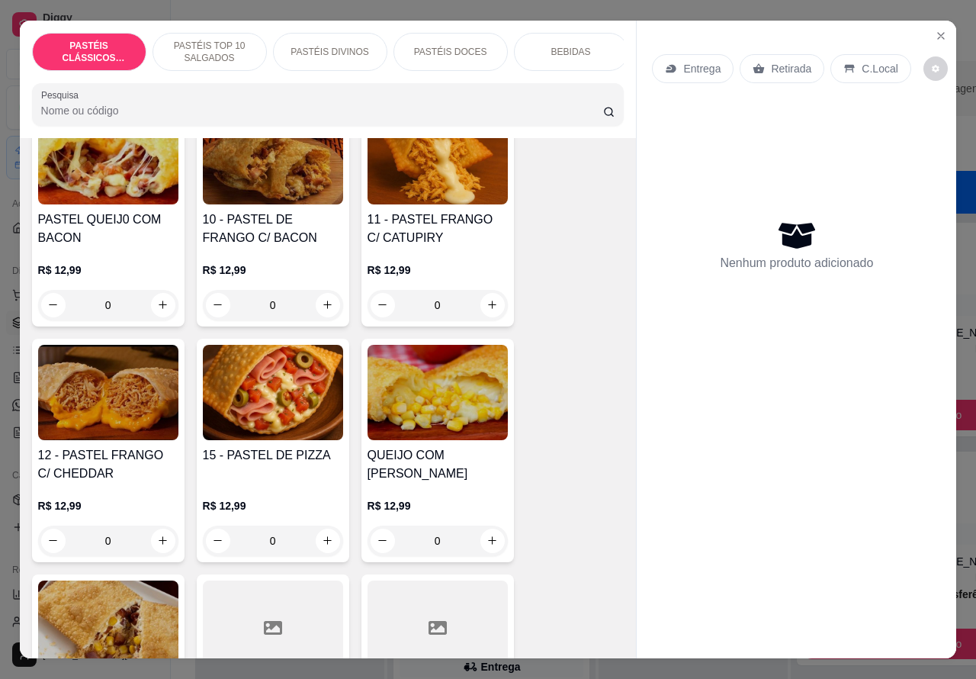
scroll to position [1345, 0]
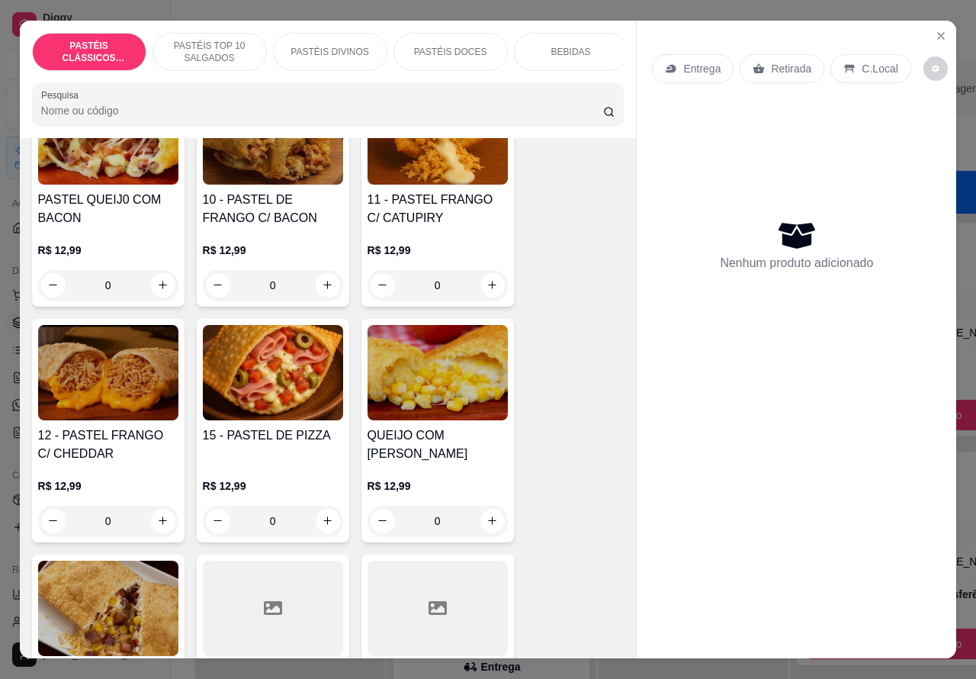
click at [310, 513] on div "0" at bounding box center [273, 521] width 140 height 31
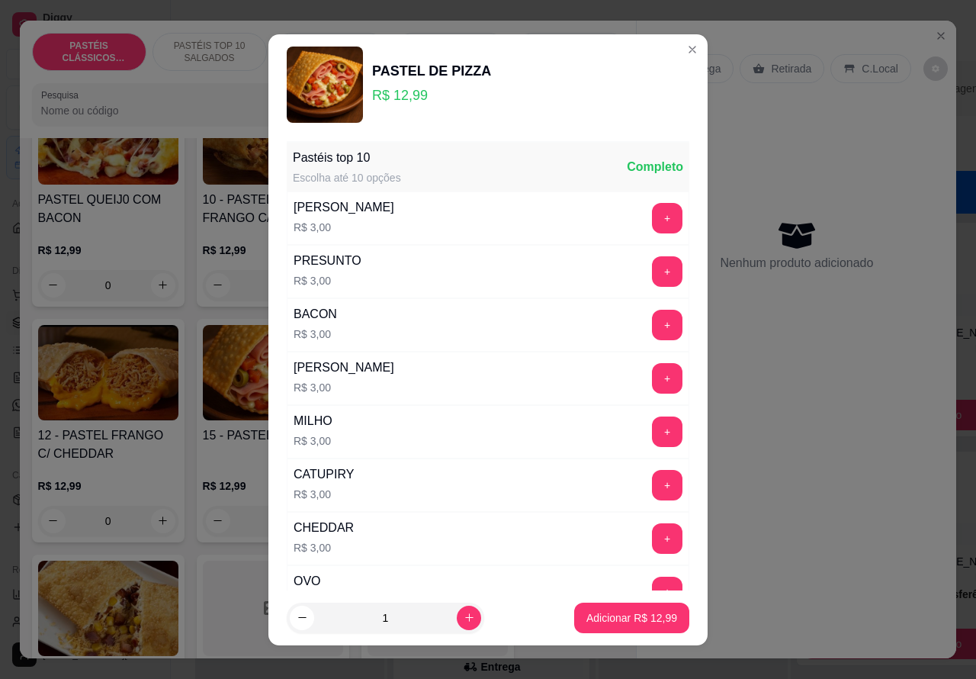
click at [464, 616] on icon "increase-product-quantity" at bounding box center [469, 617] width 11 height 11
type input "2"
click at [595, 619] on p "Adicionar R$ 25,98" at bounding box center [632, 617] width 88 height 14
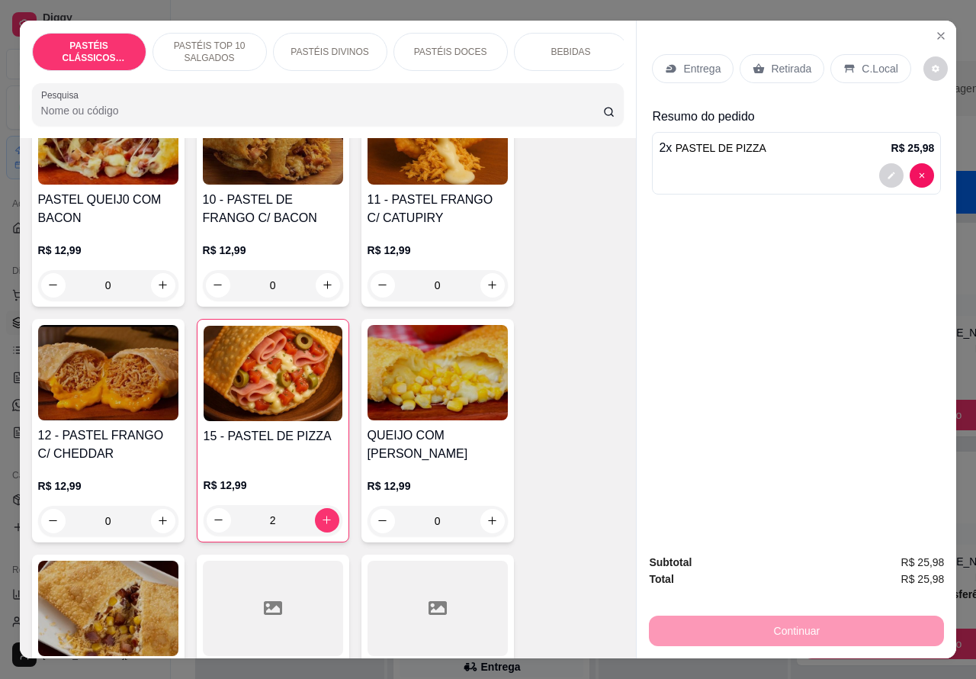
click at [775, 61] on p "Retirada" at bounding box center [791, 68] width 40 height 15
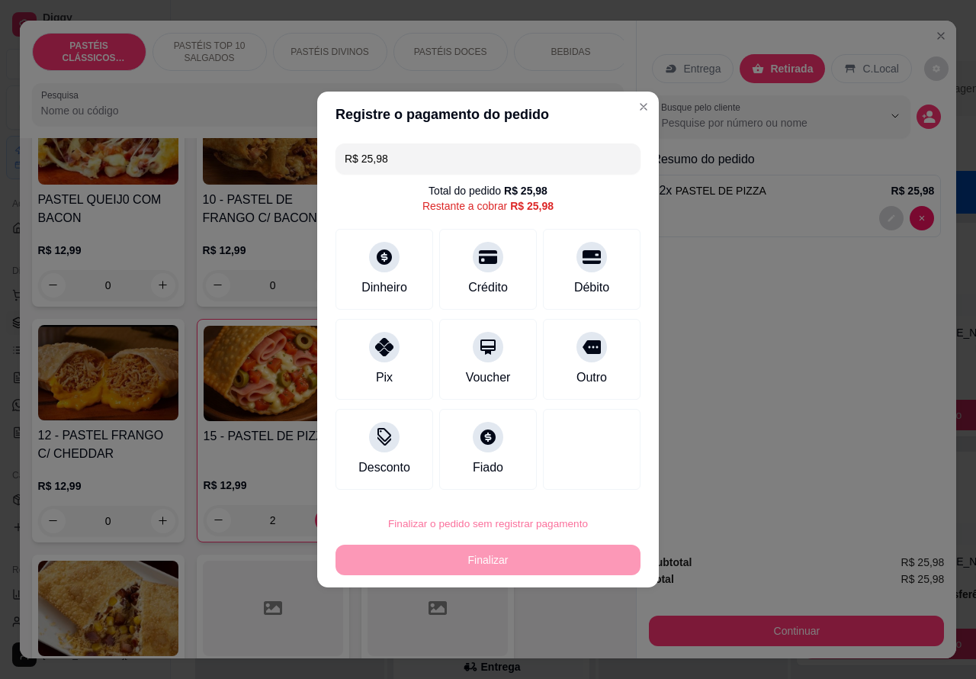
click at [590, 473] on button "Confirmar" at bounding box center [579, 481] width 56 height 24
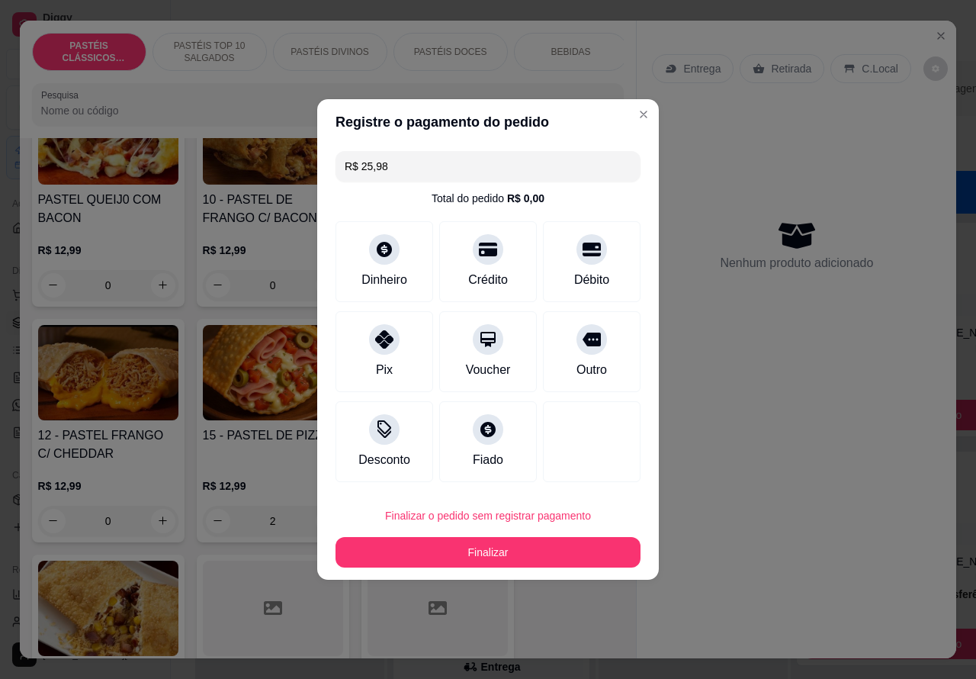
type input "0"
type input "R$ 0,00"
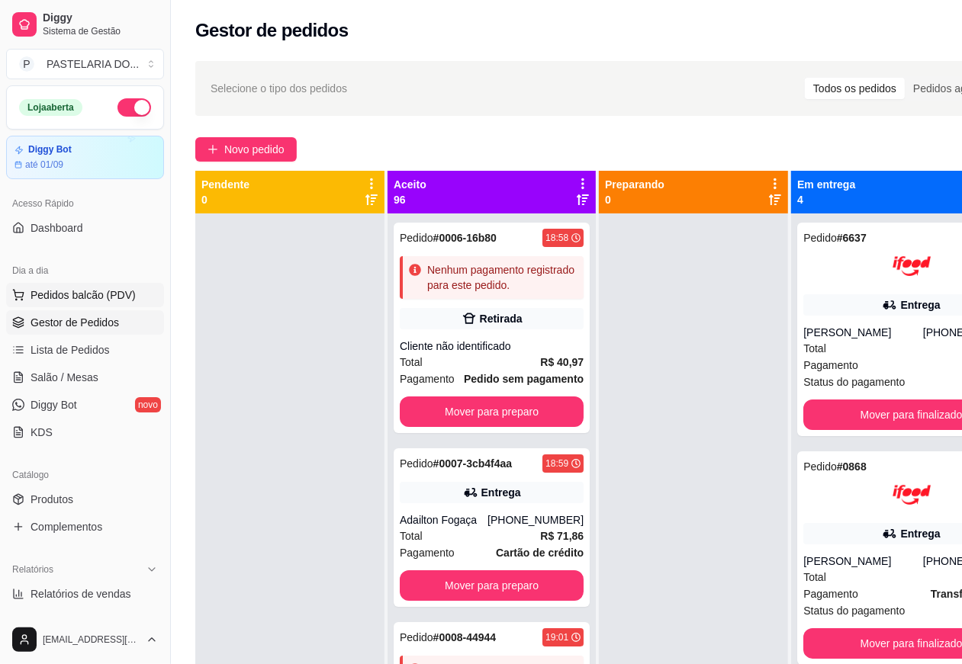
click at [135, 298] on button "Pedidos balcão (PDV)" at bounding box center [85, 295] width 158 height 24
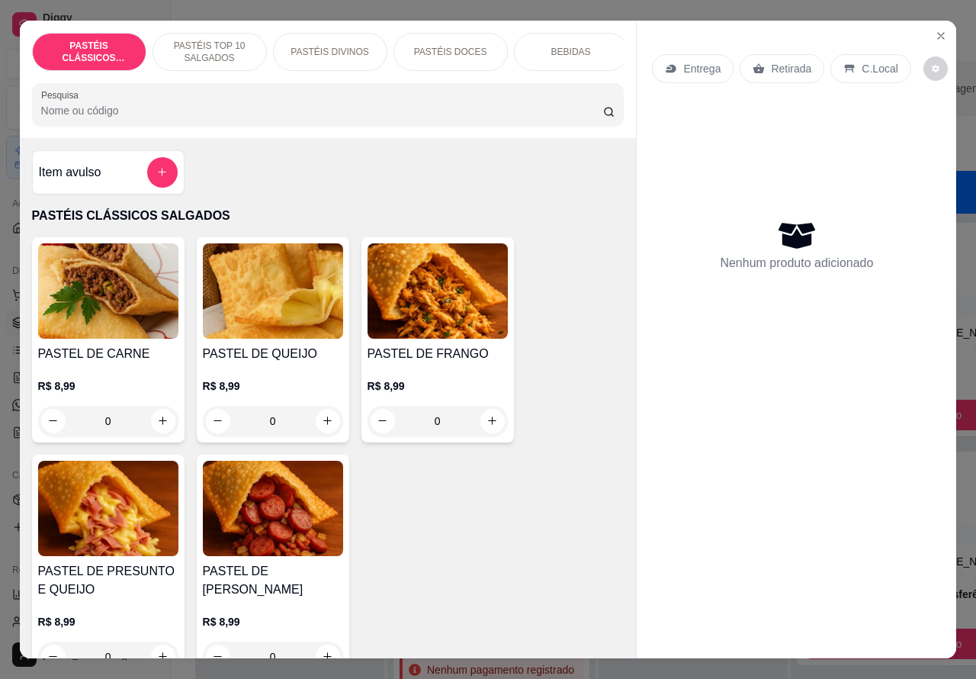
click at [702, 61] on p "Entrega" at bounding box center [701, 68] width 37 height 15
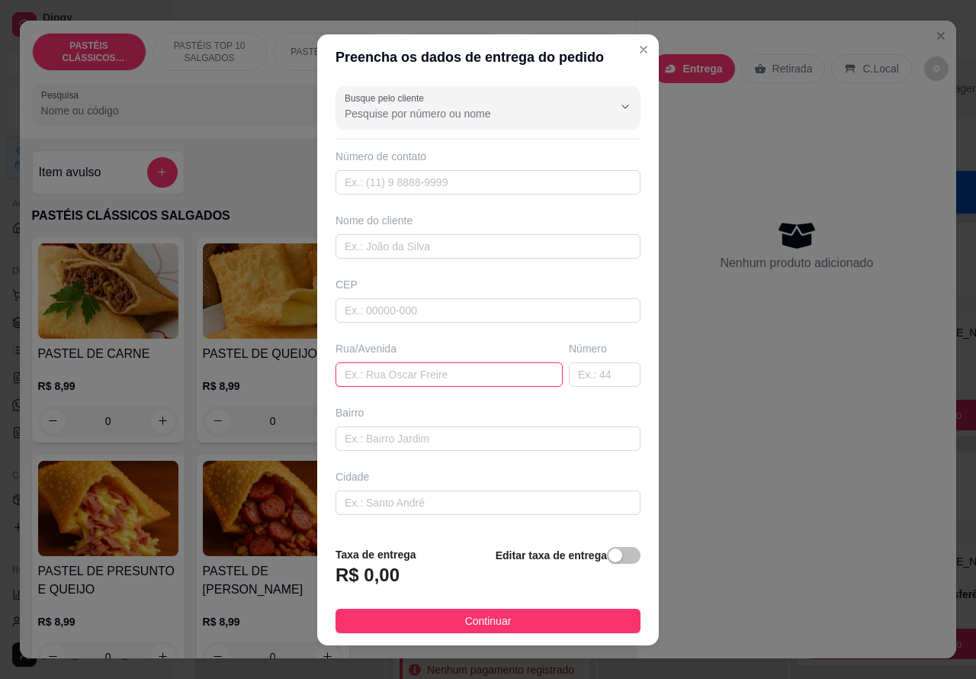
paste input "[PERSON_NAME] 348"
type input "[PERSON_NAME] 348"
click at [609, 555] on div "button" at bounding box center [616, 555] width 14 height 14
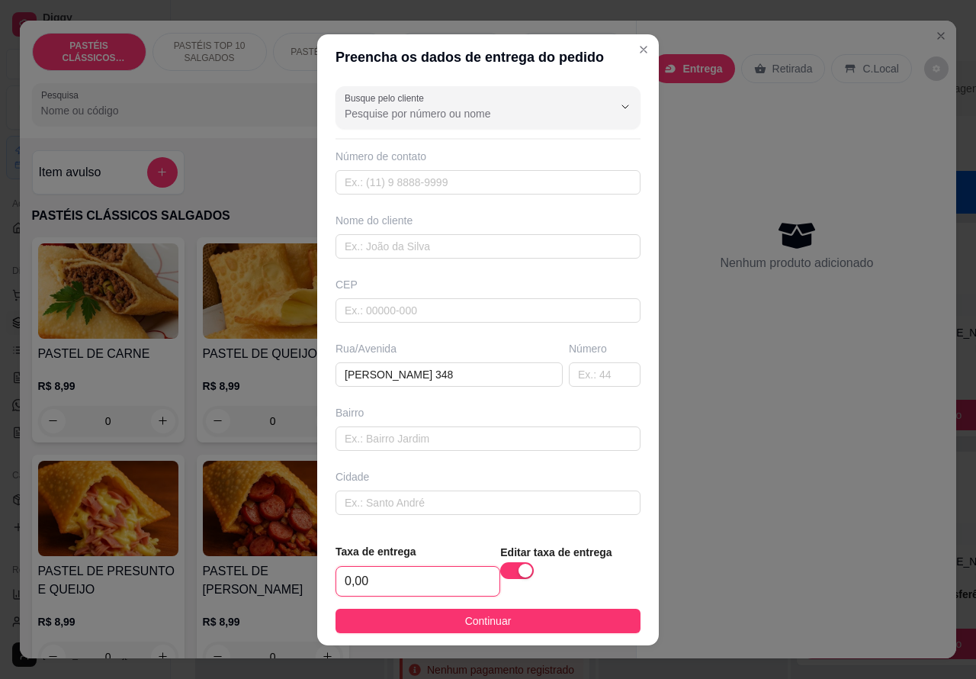
click at [345, 578] on input "0,00" at bounding box center [417, 581] width 163 height 29
type input "2,00"
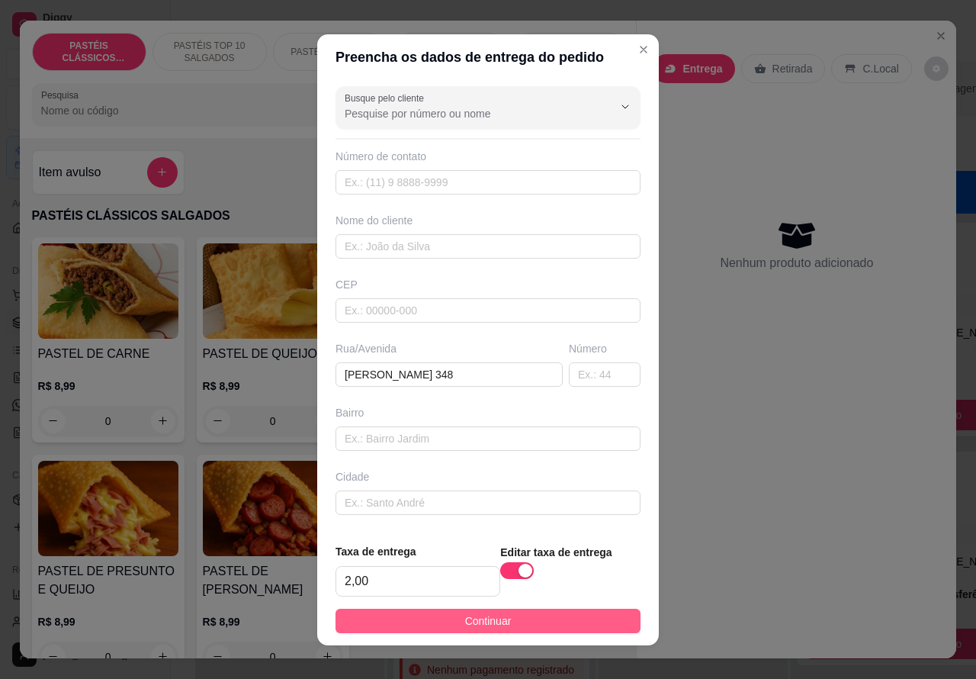
click at [566, 616] on button "Continuar" at bounding box center [488, 621] width 305 height 24
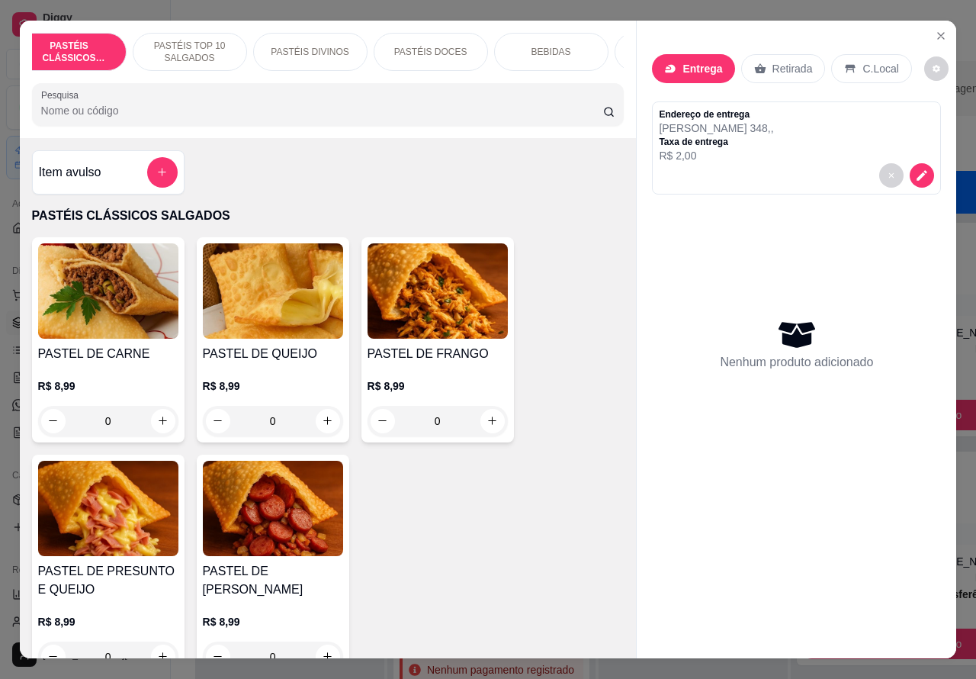
scroll to position [0, 23]
click at [436, 47] on p "PASTÉIS DOCES" at bounding box center [427, 52] width 73 height 12
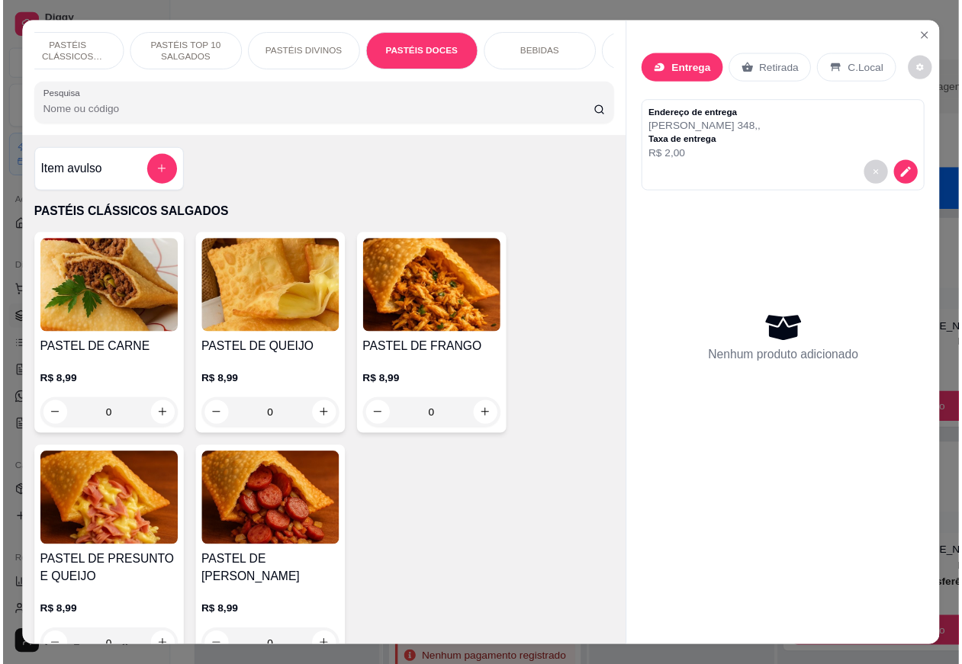
scroll to position [35, 0]
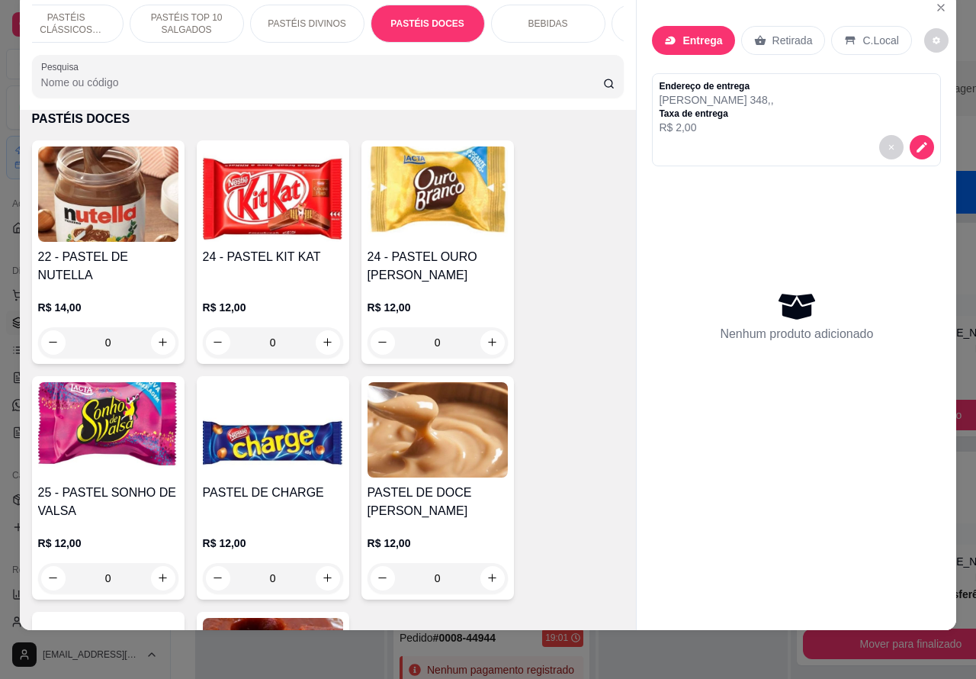
click at [322, 342] on icon "increase-product-quantity" at bounding box center [327, 341] width 11 height 11
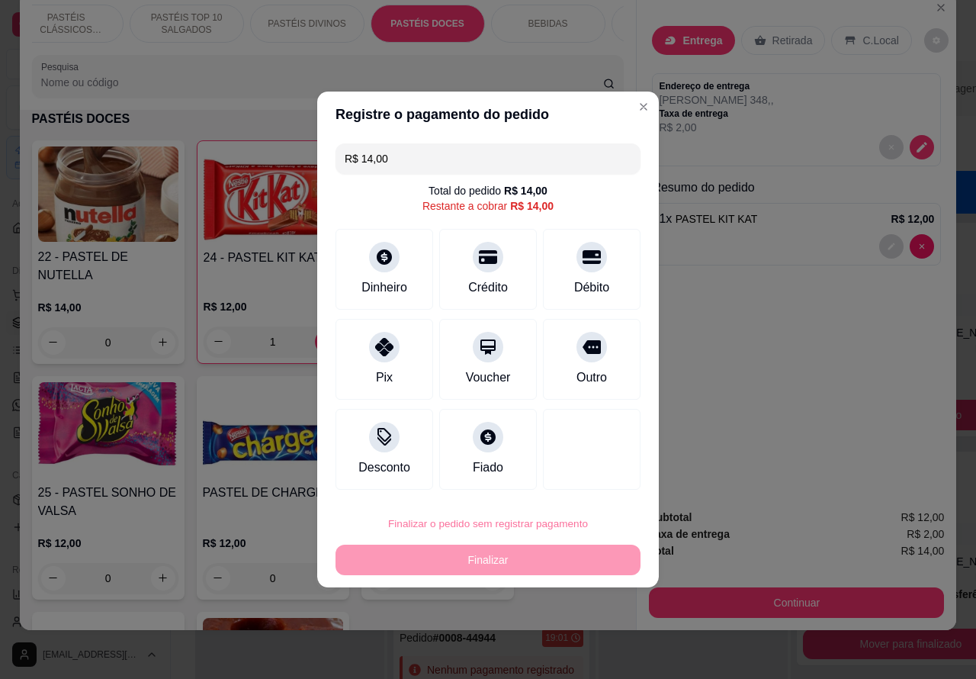
click at [596, 474] on button "Confirmar" at bounding box center [578, 480] width 54 height 23
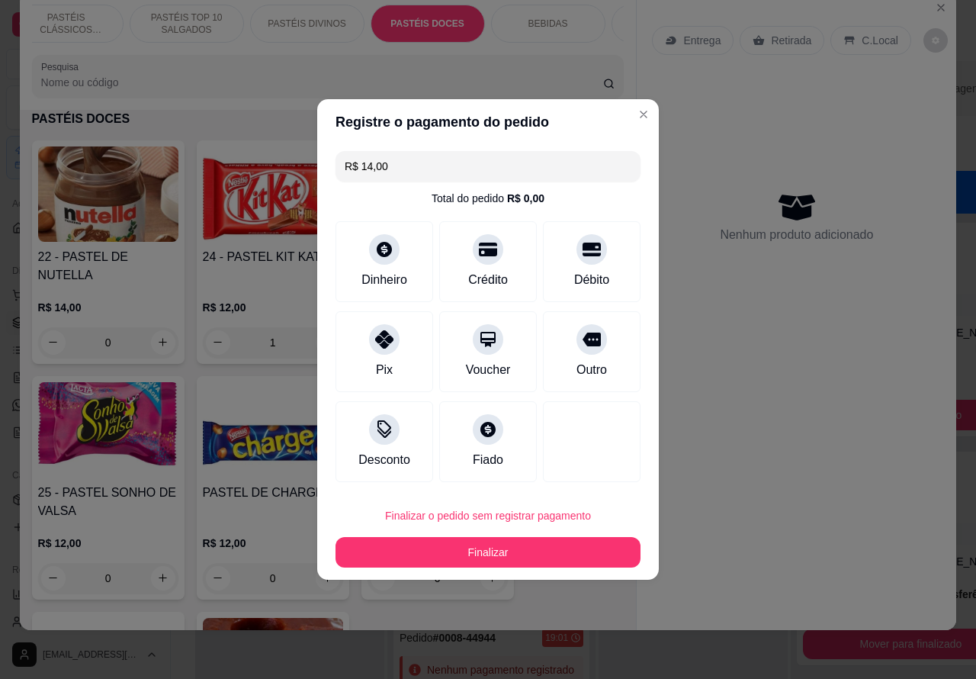
type input "0"
type input "R$ 0,00"
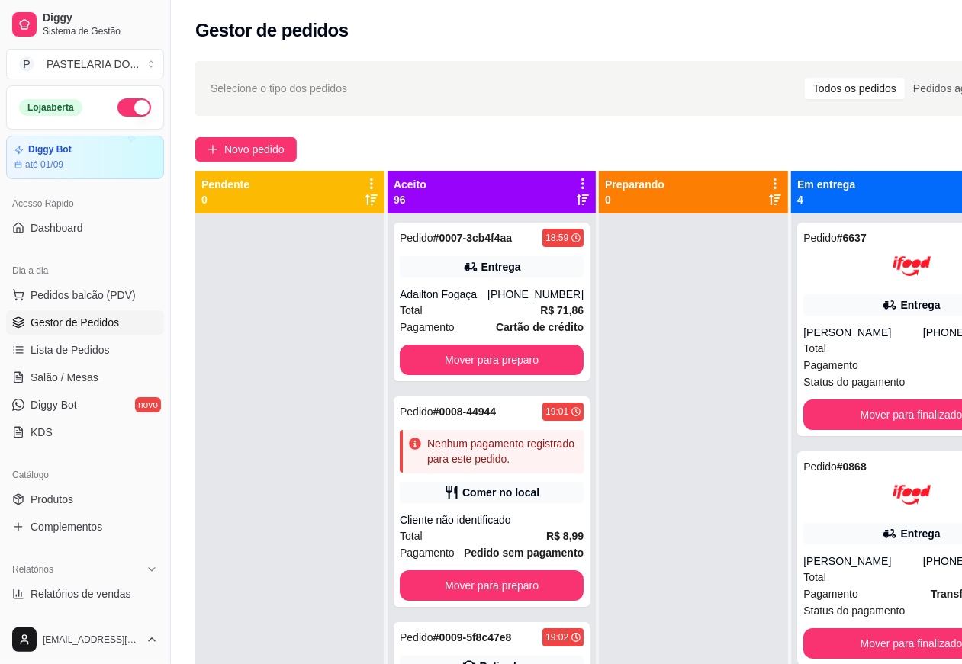
click at [121, 104] on button "button" at bounding box center [134, 107] width 34 height 18
